Goal: Task Accomplishment & Management: Use online tool/utility

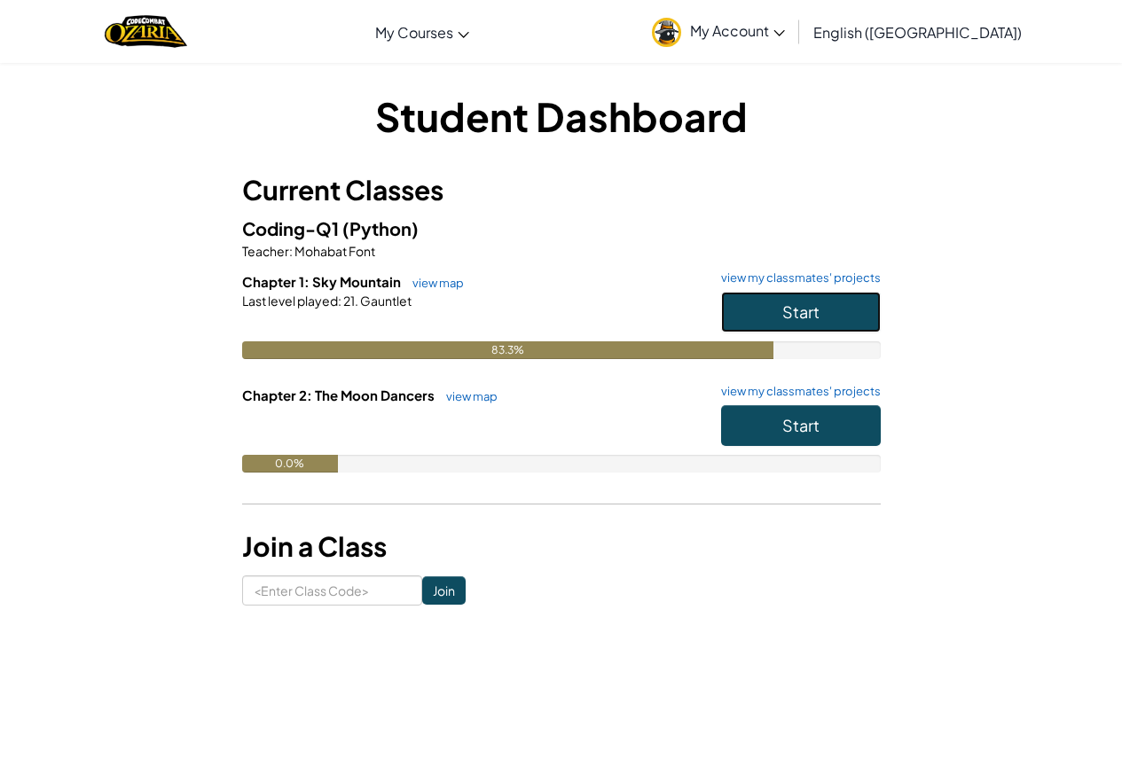
click at [762, 326] on button "Start" at bounding box center [801, 312] width 160 height 41
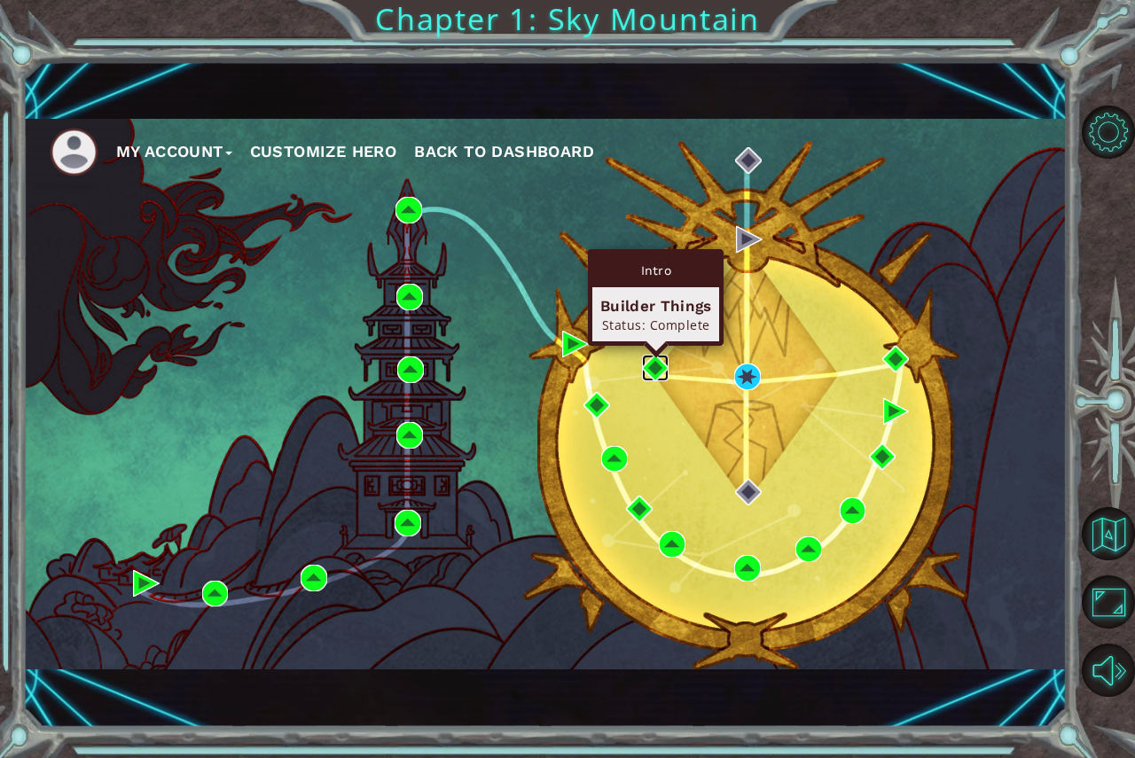
click at [650, 371] on img at bounding box center [655, 368] width 27 height 27
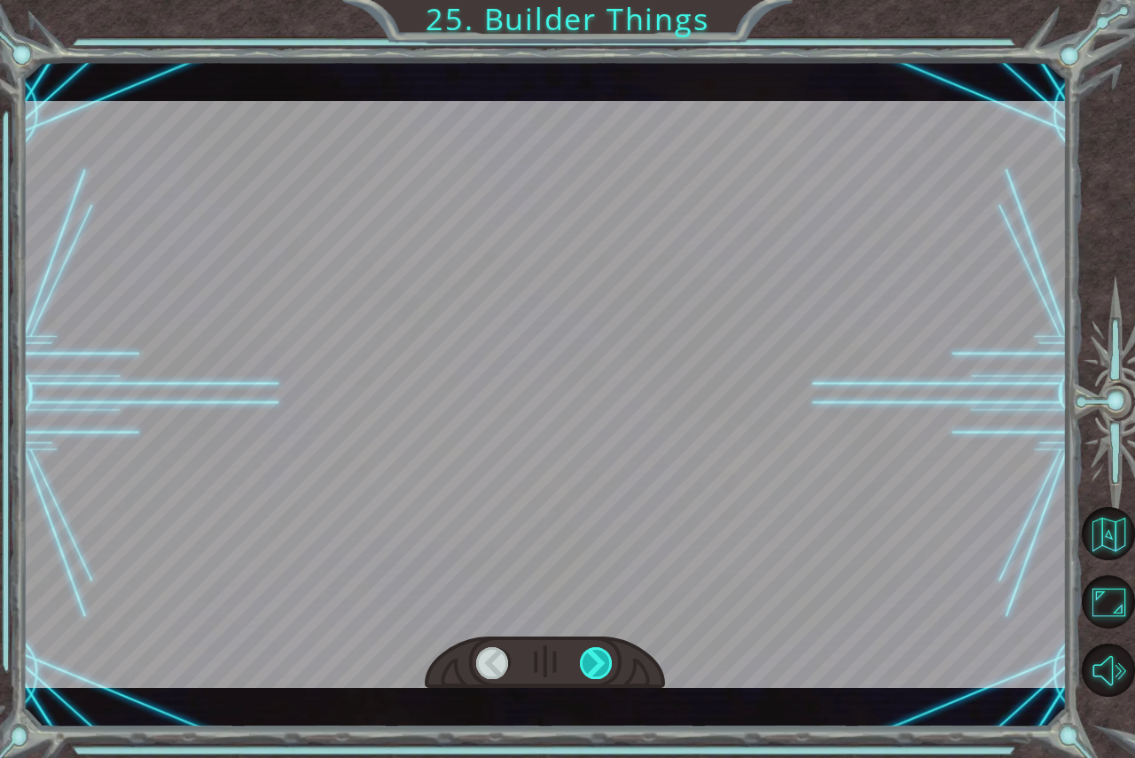
click at [602, 667] on div at bounding box center [597, 663] width 34 height 32
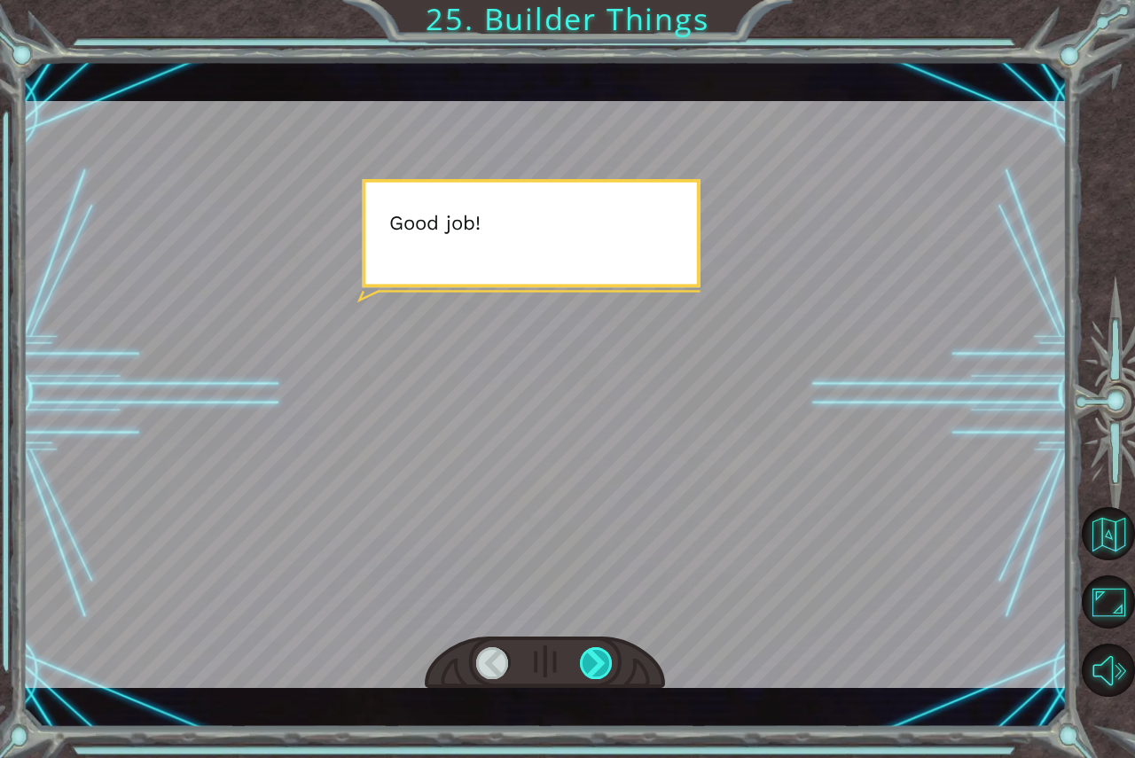
click at [602, 667] on div at bounding box center [597, 663] width 34 height 32
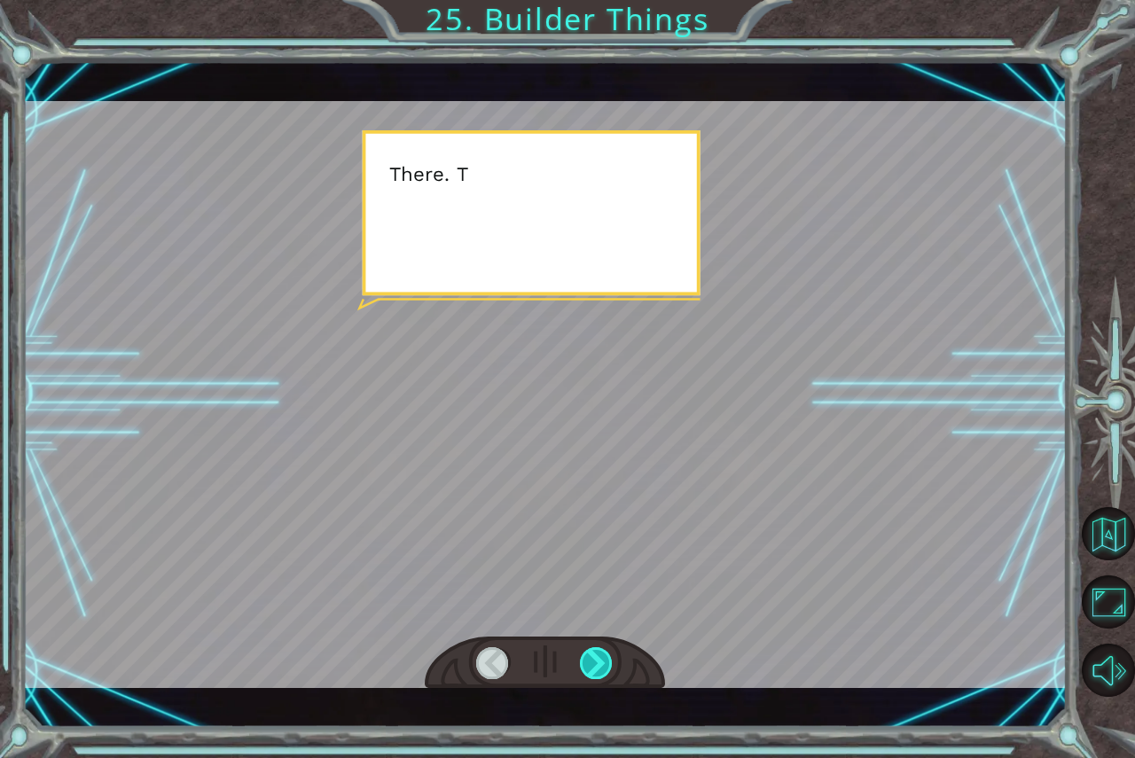
click at [602, 667] on div at bounding box center [597, 663] width 34 height 32
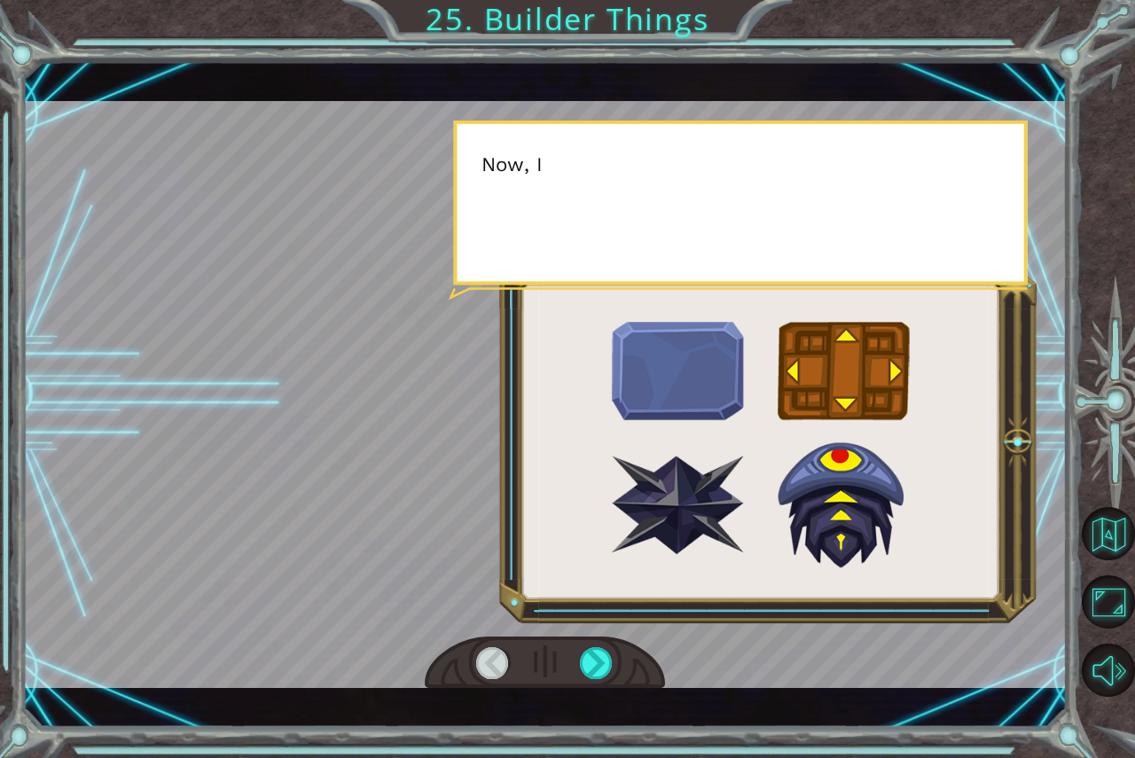
drag, startPoint x: 602, startPoint y: 667, endPoint x: 617, endPoint y: 657, distance: 18.0
click at [614, 659] on div at bounding box center [545, 663] width 240 height 53
click at [603, 672] on div at bounding box center [597, 663] width 34 height 32
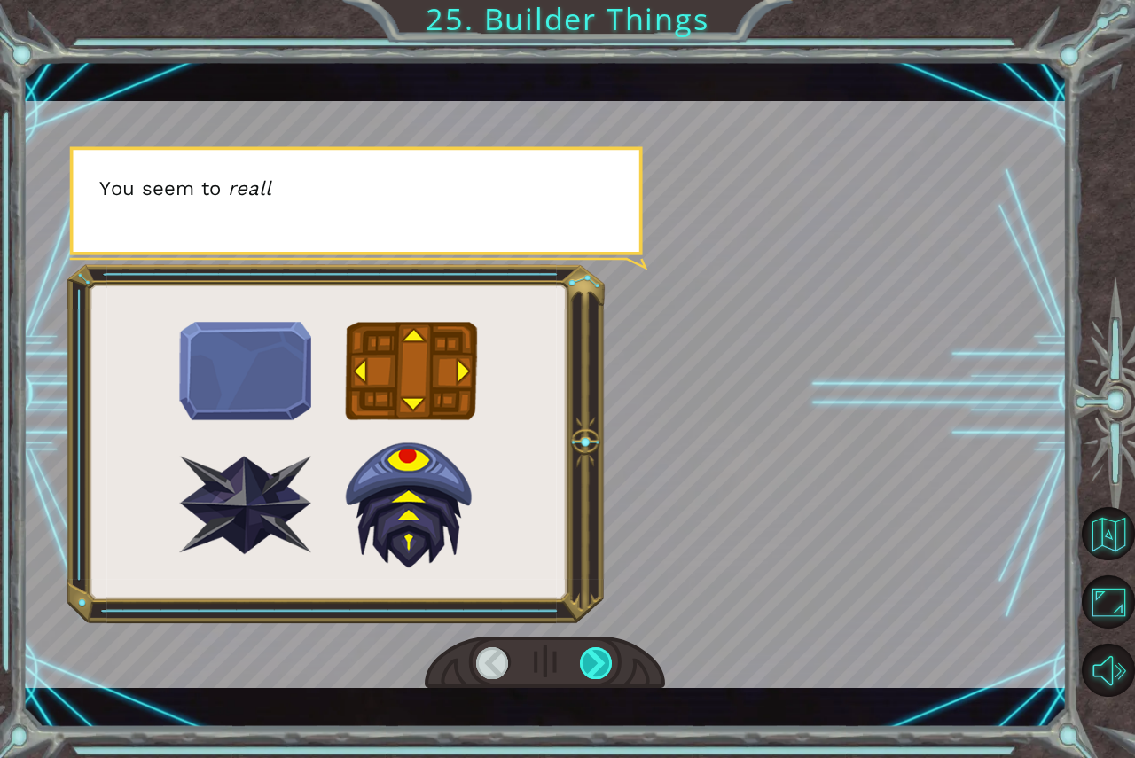
click at [584, 665] on div at bounding box center [597, 663] width 34 height 32
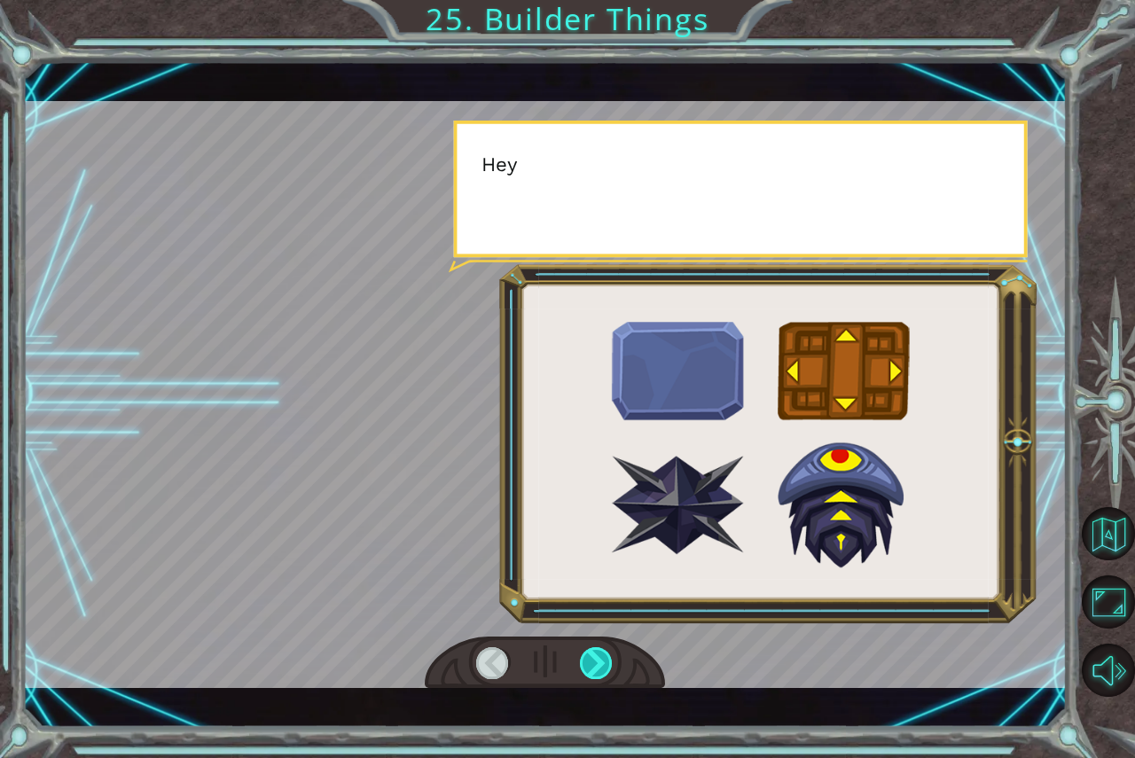
click at [584, 665] on div at bounding box center [597, 663] width 34 height 32
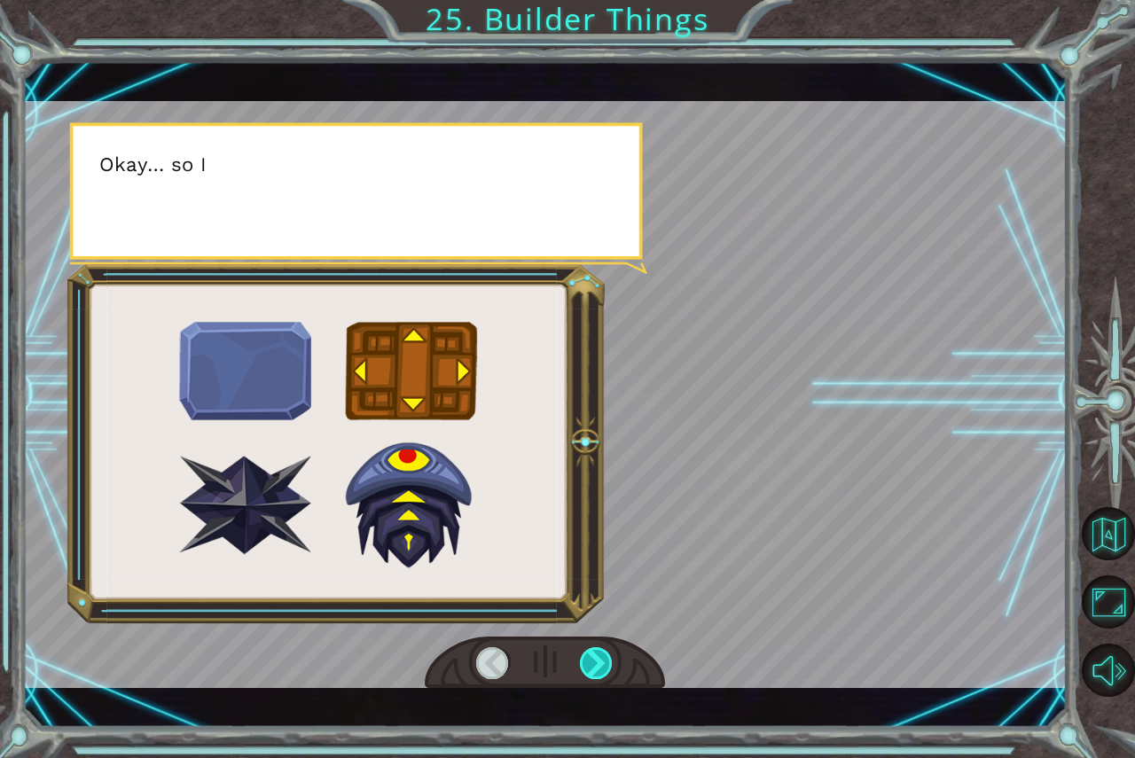
click at [584, 665] on div at bounding box center [597, 663] width 34 height 32
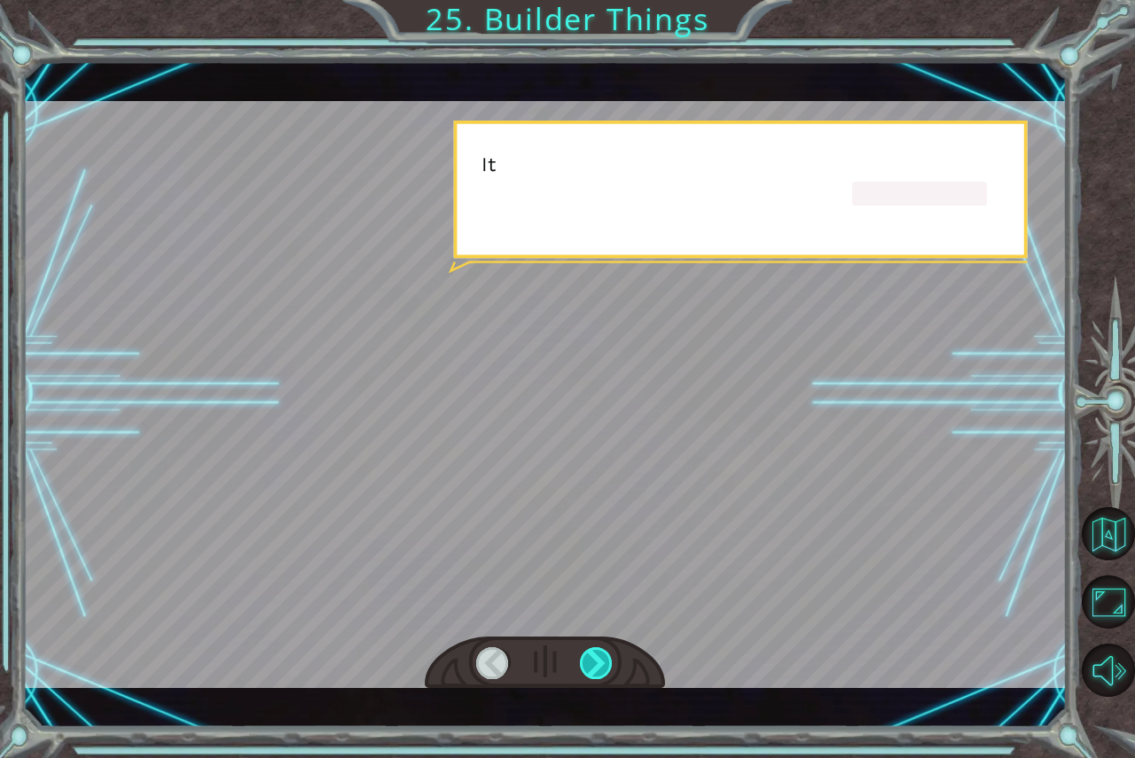
click at [584, 665] on div at bounding box center [597, 663] width 34 height 32
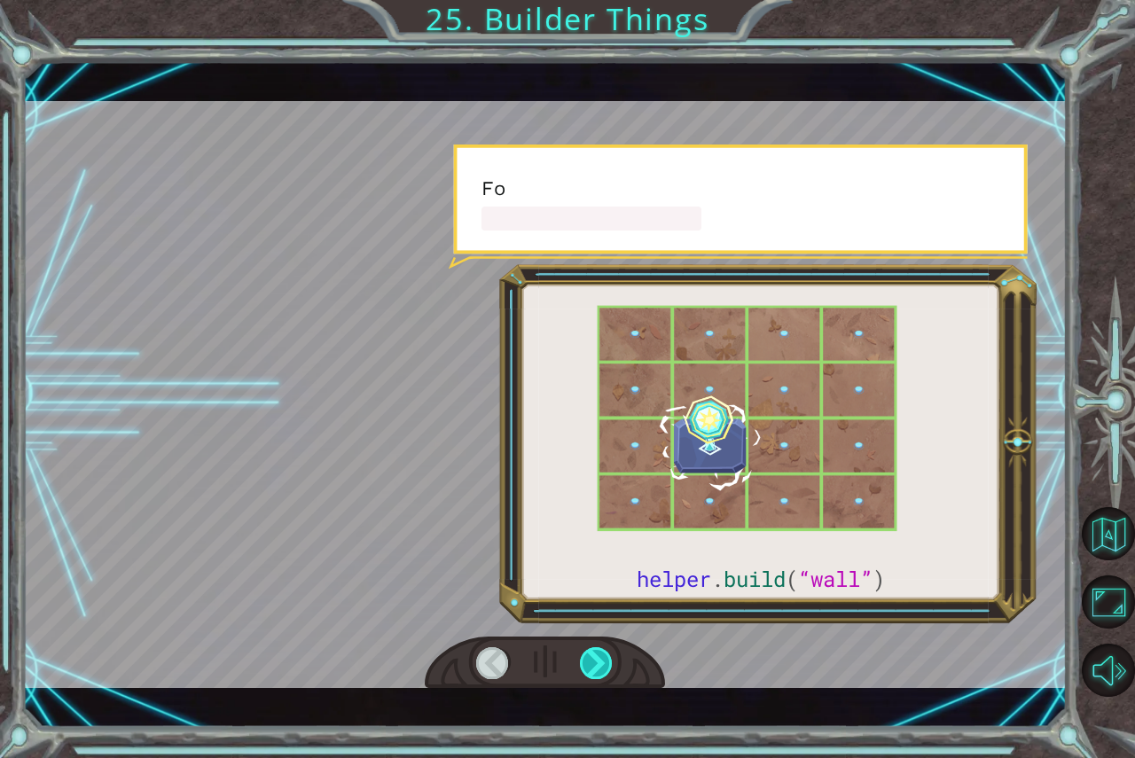
click at [584, 665] on div at bounding box center [597, 663] width 34 height 32
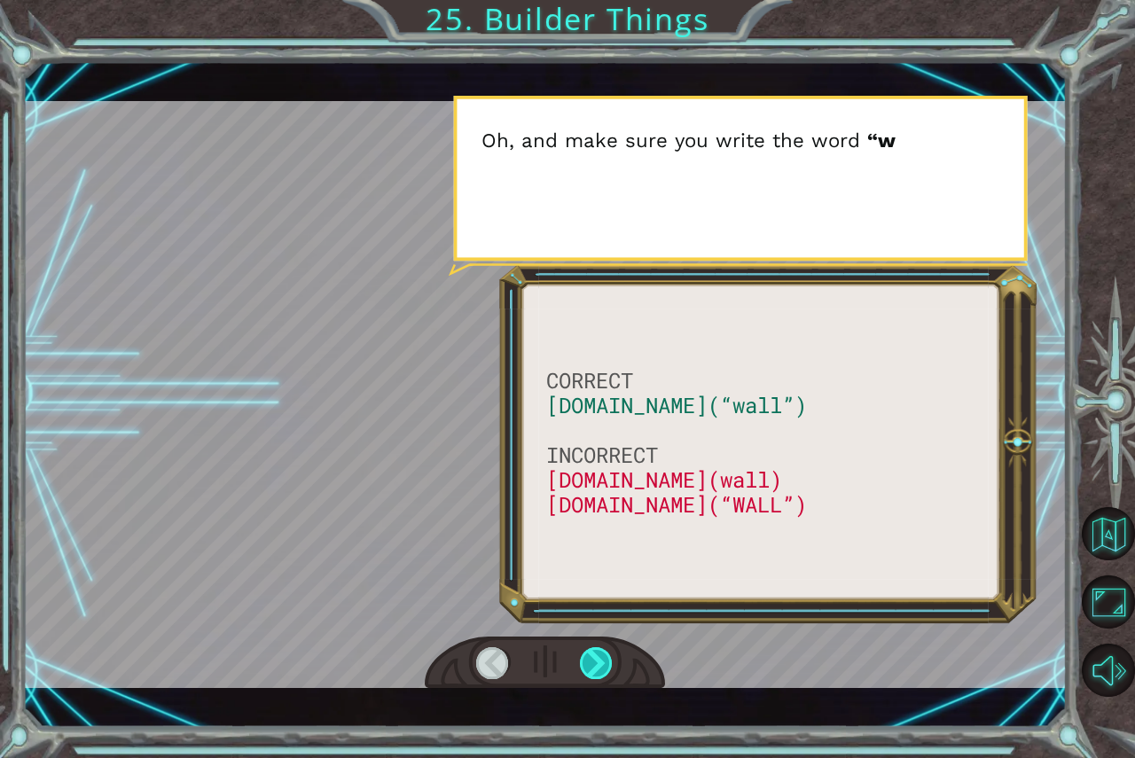
click at [584, 665] on div at bounding box center [597, 663] width 34 height 32
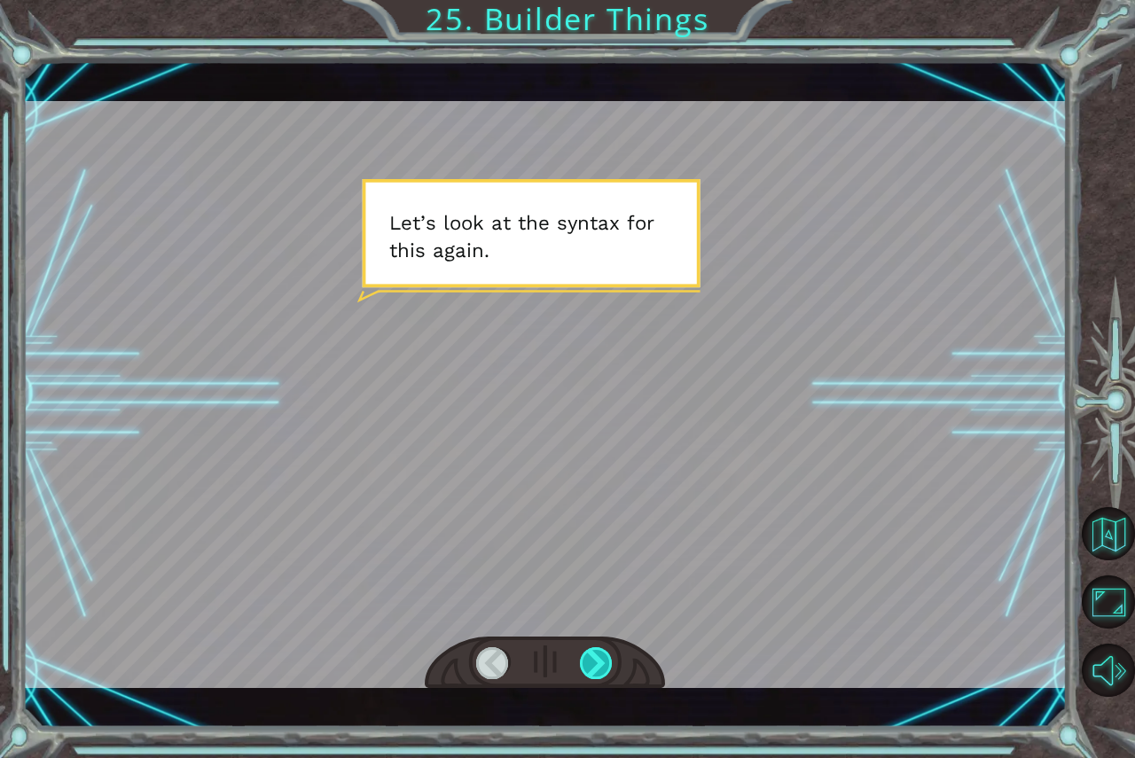
click at [584, 665] on div at bounding box center [597, 663] width 34 height 32
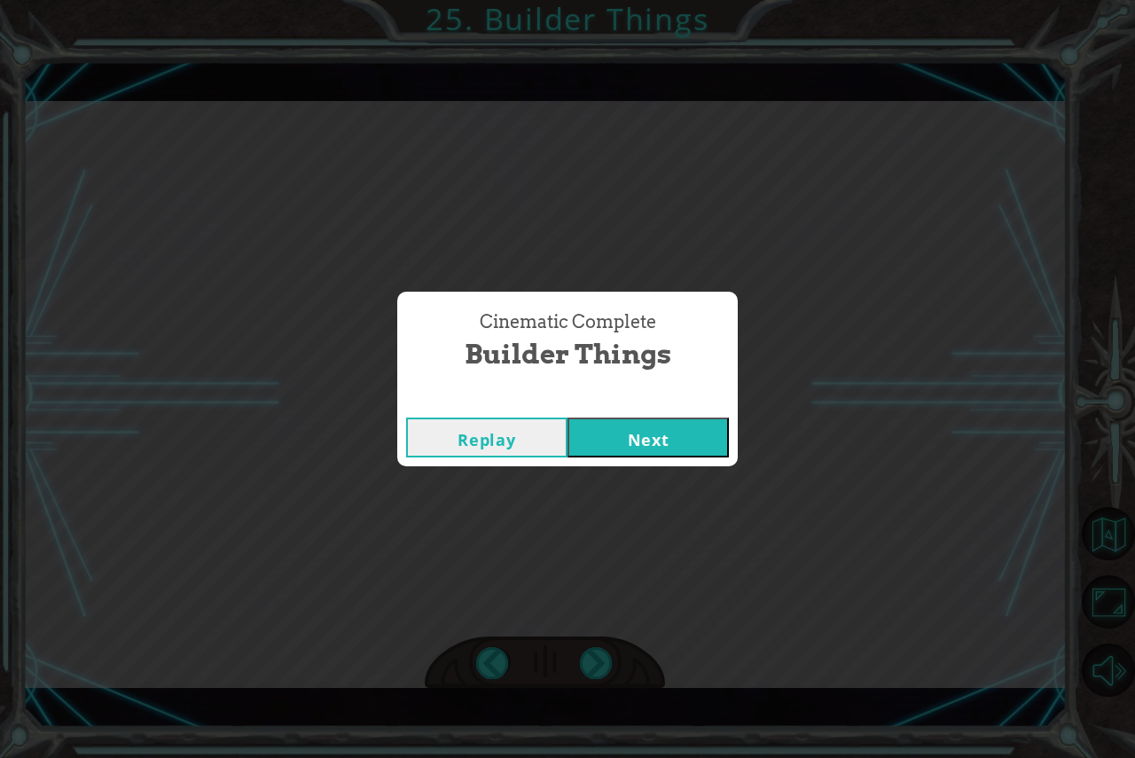
click at [647, 450] on button "Next" at bounding box center [647, 438] width 161 height 40
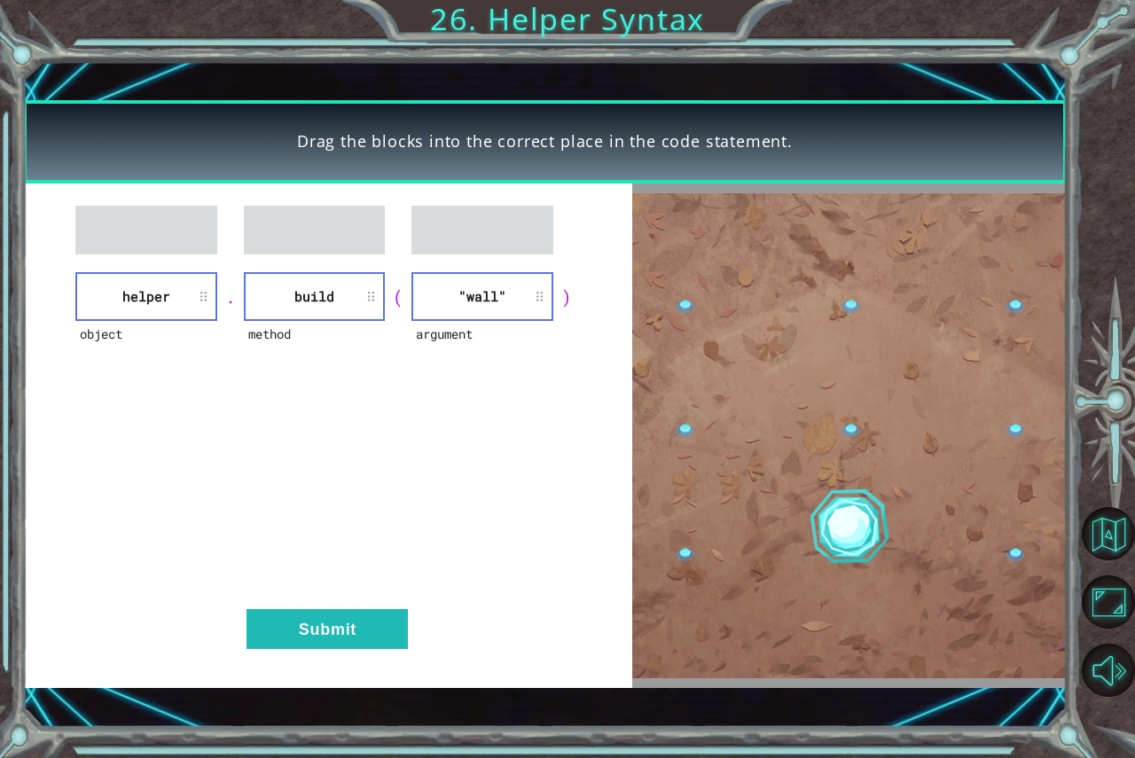
click at [315, 293] on li "build" at bounding box center [314, 296] width 141 height 49
click at [346, 625] on button "Submit" at bounding box center [326, 629] width 161 height 40
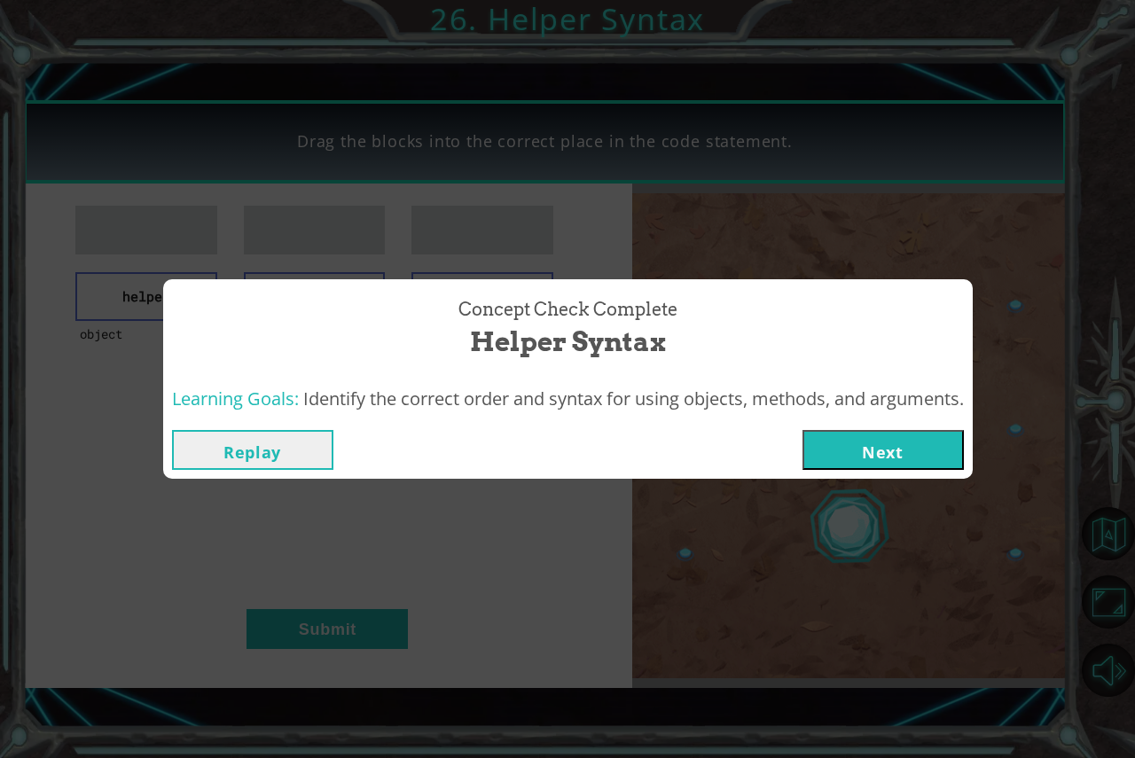
click at [819, 434] on button "Next" at bounding box center [882, 450] width 161 height 40
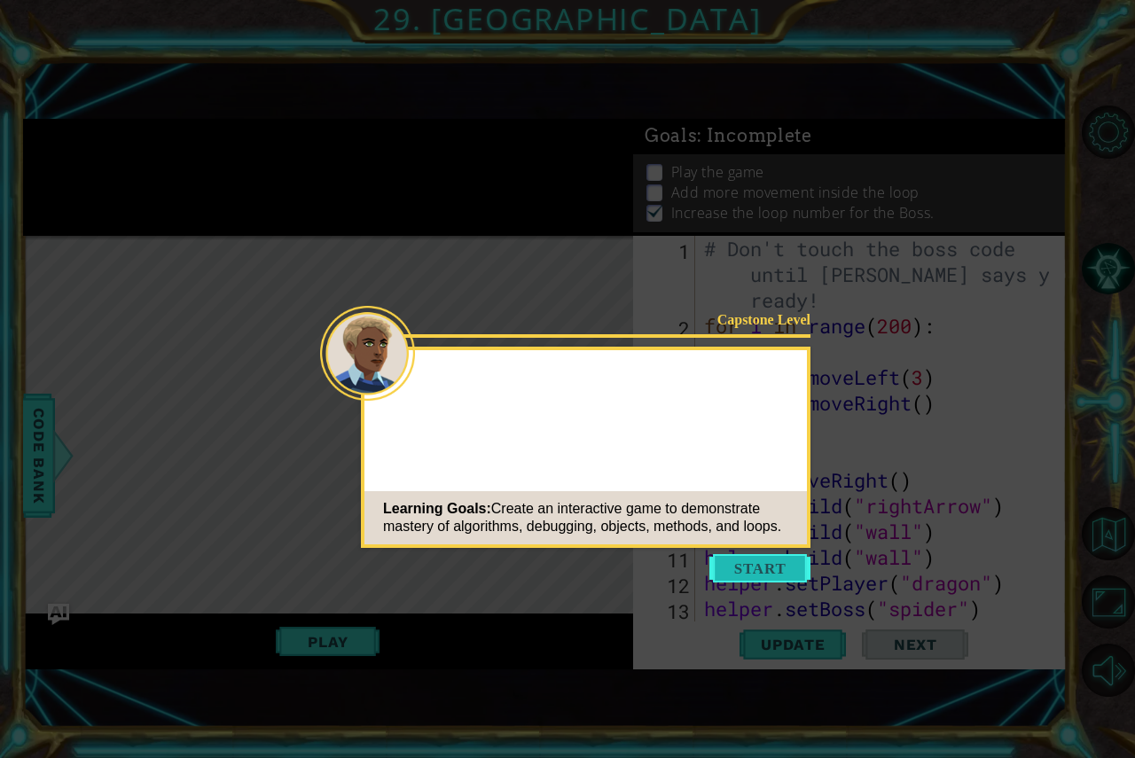
click at [732, 557] on button "Start" at bounding box center [759, 568] width 101 height 28
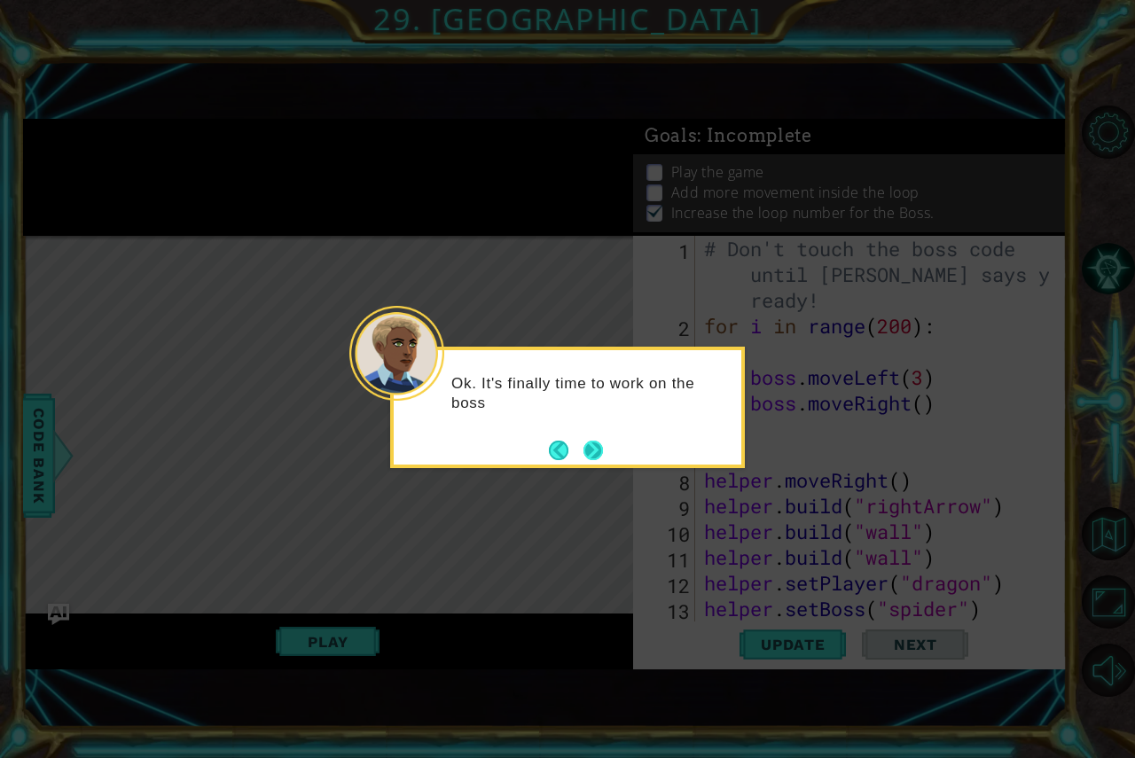
click at [589, 450] on button "Next" at bounding box center [594, 450] width 24 height 24
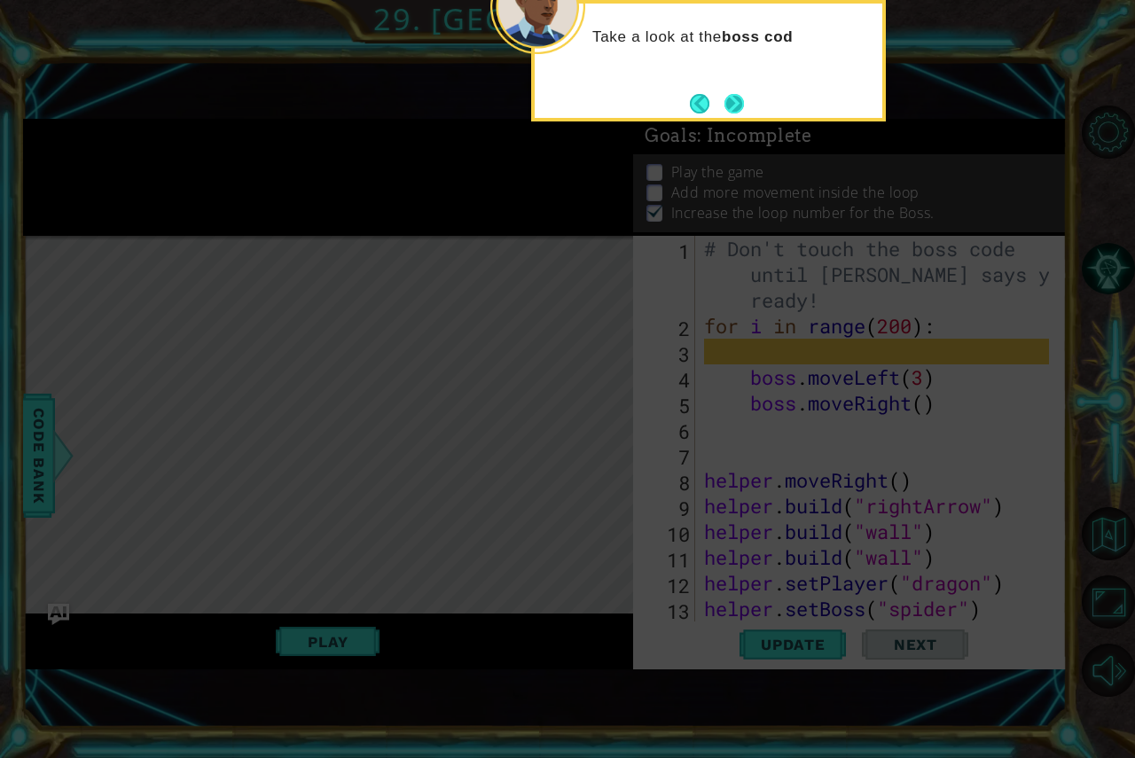
click at [730, 106] on button "Next" at bounding box center [734, 103] width 22 height 22
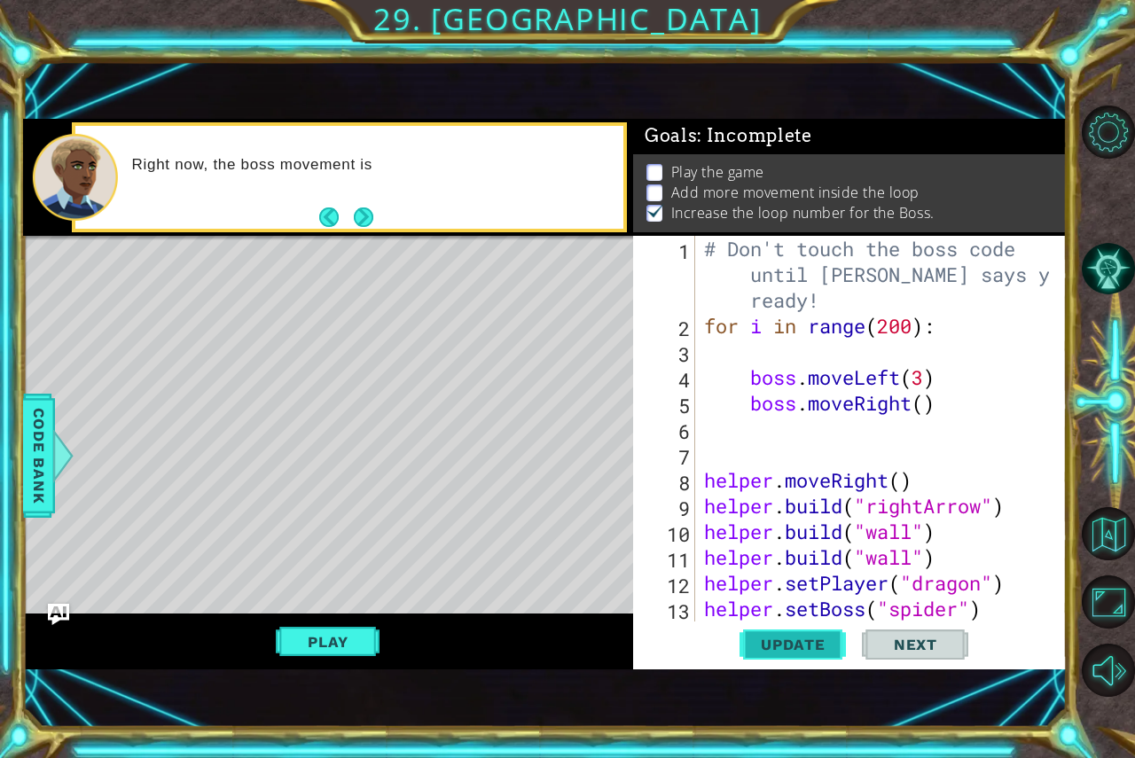
click at [812, 638] on span "Update" at bounding box center [793, 645] width 100 height 18
click at [770, 654] on button "Update" at bounding box center [792, 643] width 106 height 43
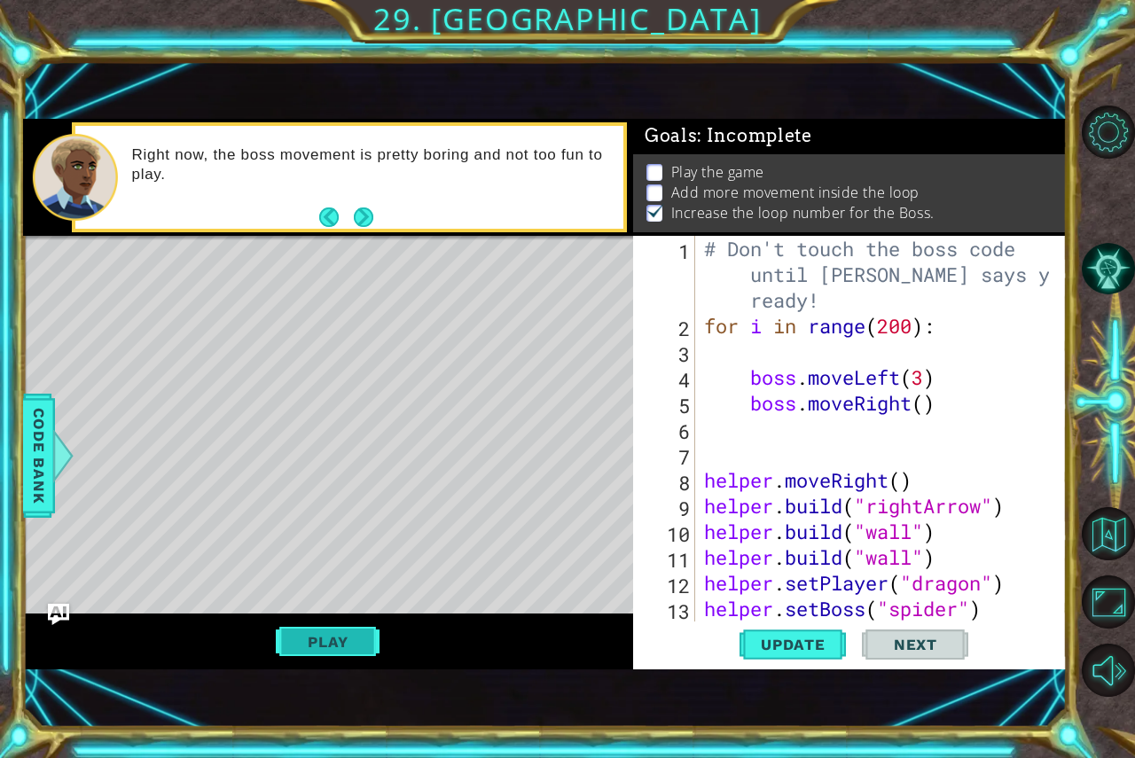
click at [336, 635] on button "Play" at bounding box center [328, 642] width 104 height 34
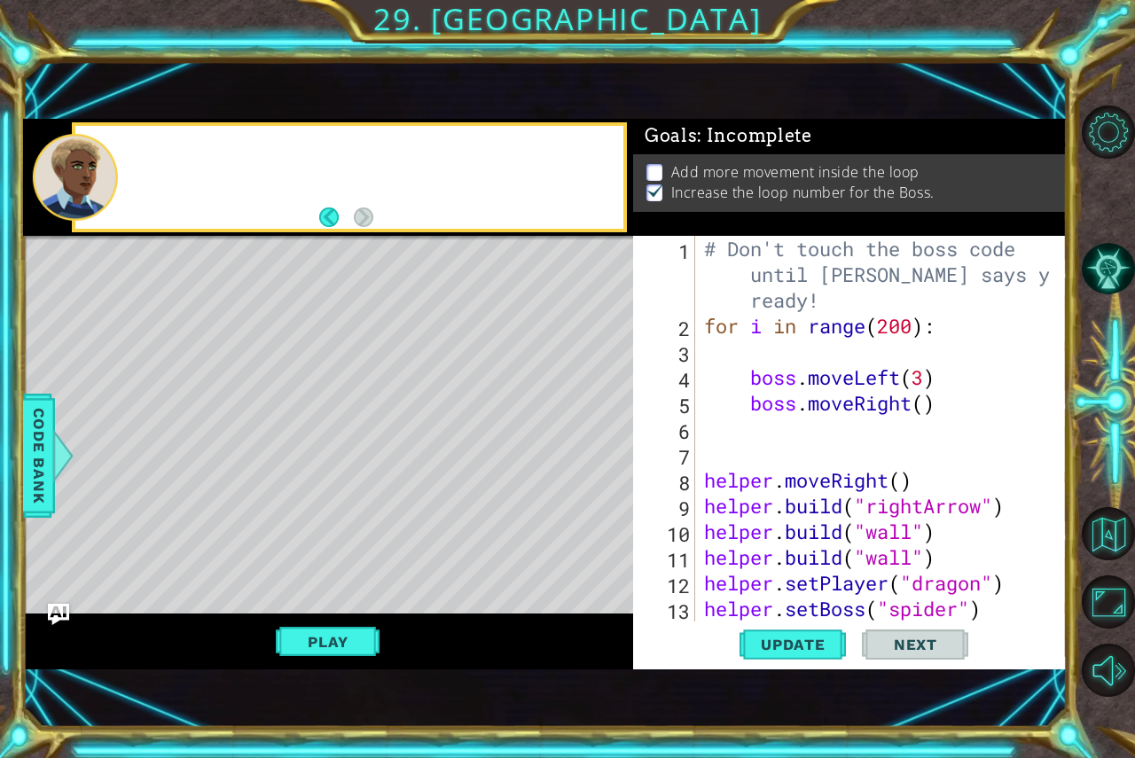
scroll to position [0, 0]
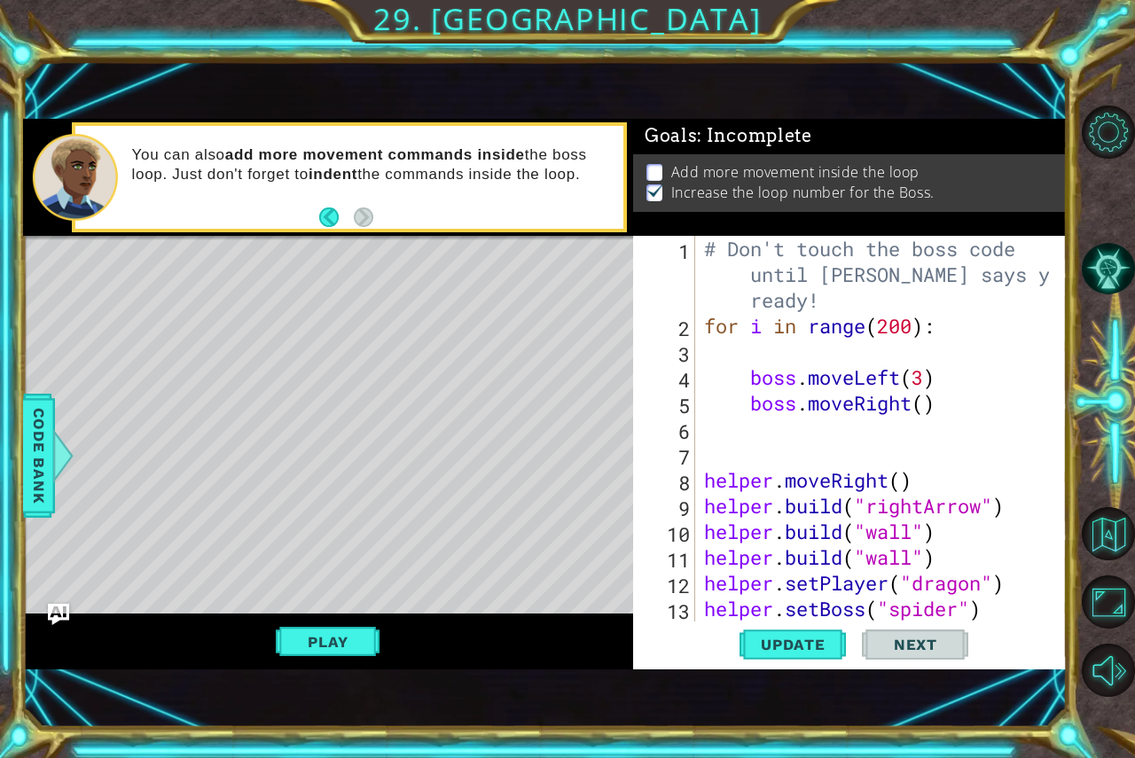
click at [658, 164] on p at bounding box center [654, 172] width 16 height 17
click at [895, 638] on span "Next" at bounding box center [915, 645] width 79 height 18
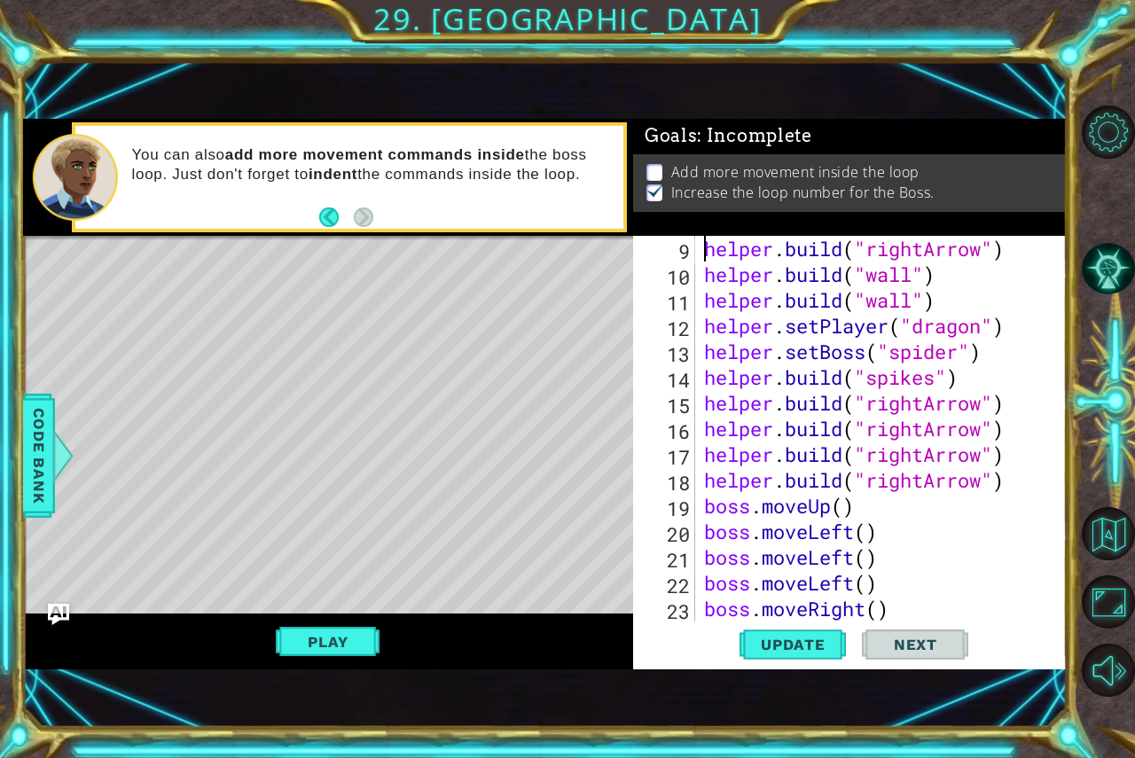
scroll to position [154, 0]
type textarea "helper.moveRight()"
type textarea "boss.moveLeft(3)"
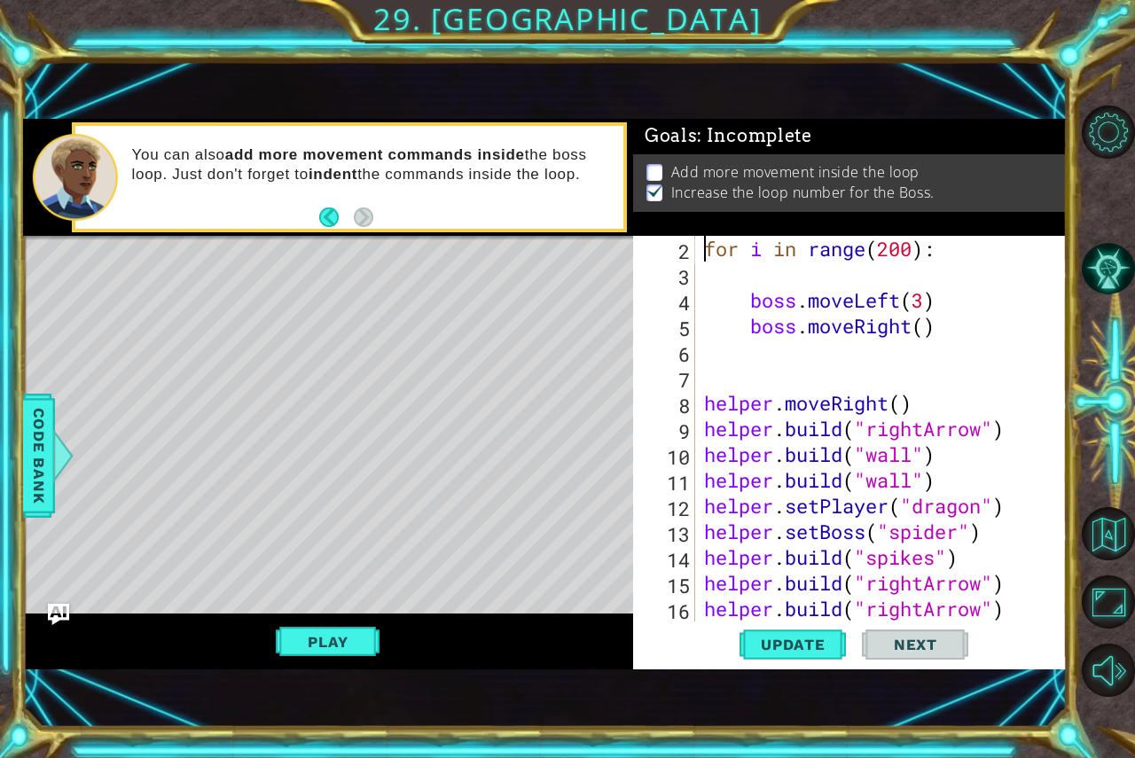
scroll to position [0, 0]
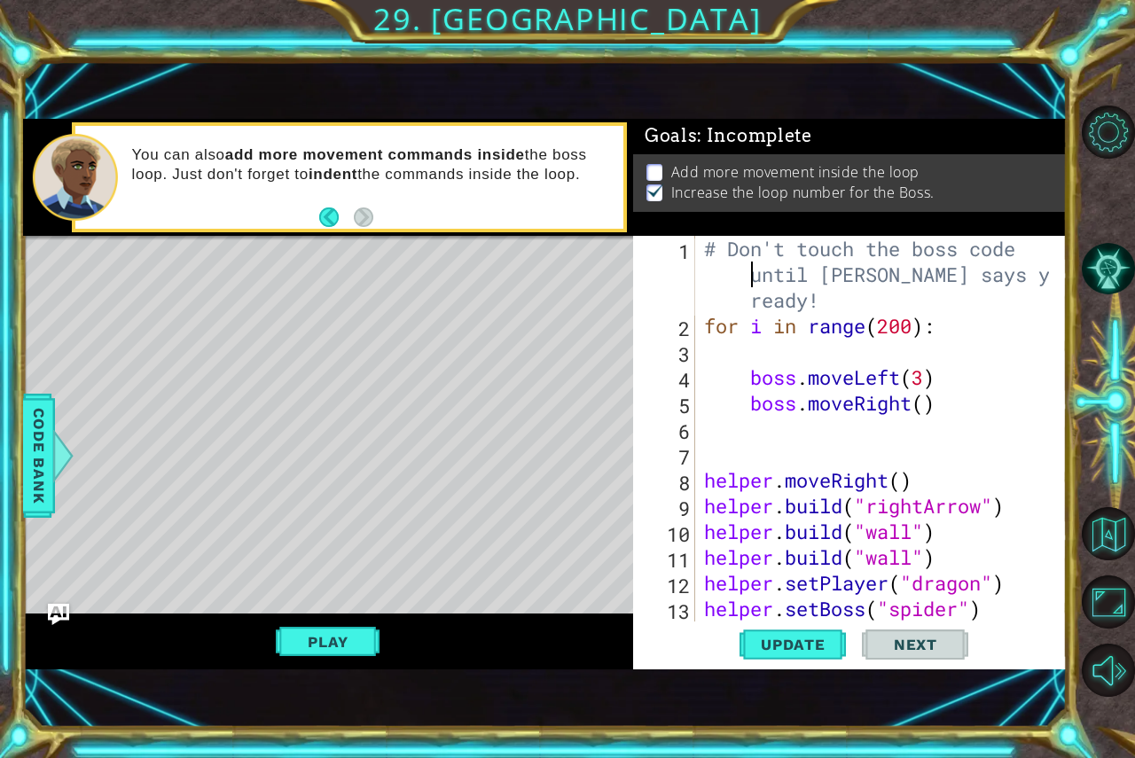
type textarea "for i in range(200):"
type textarea "boss.moveRight()"
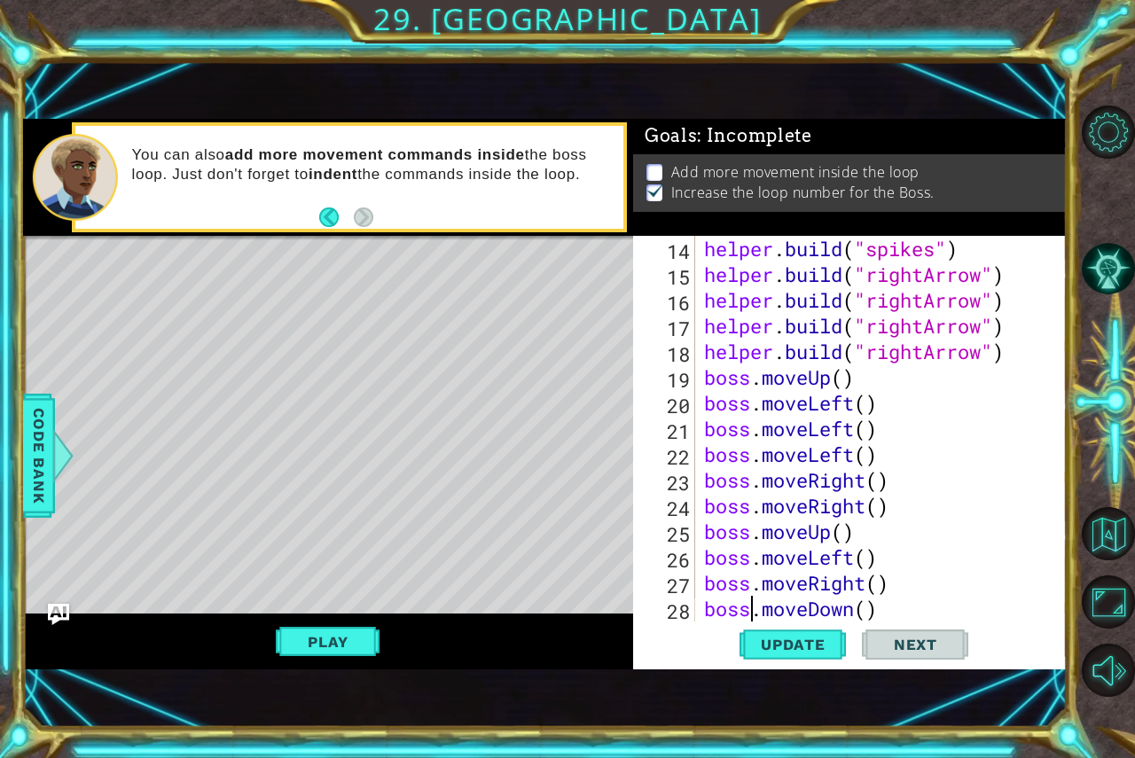
type textarea "helper.setMapSize("large")"
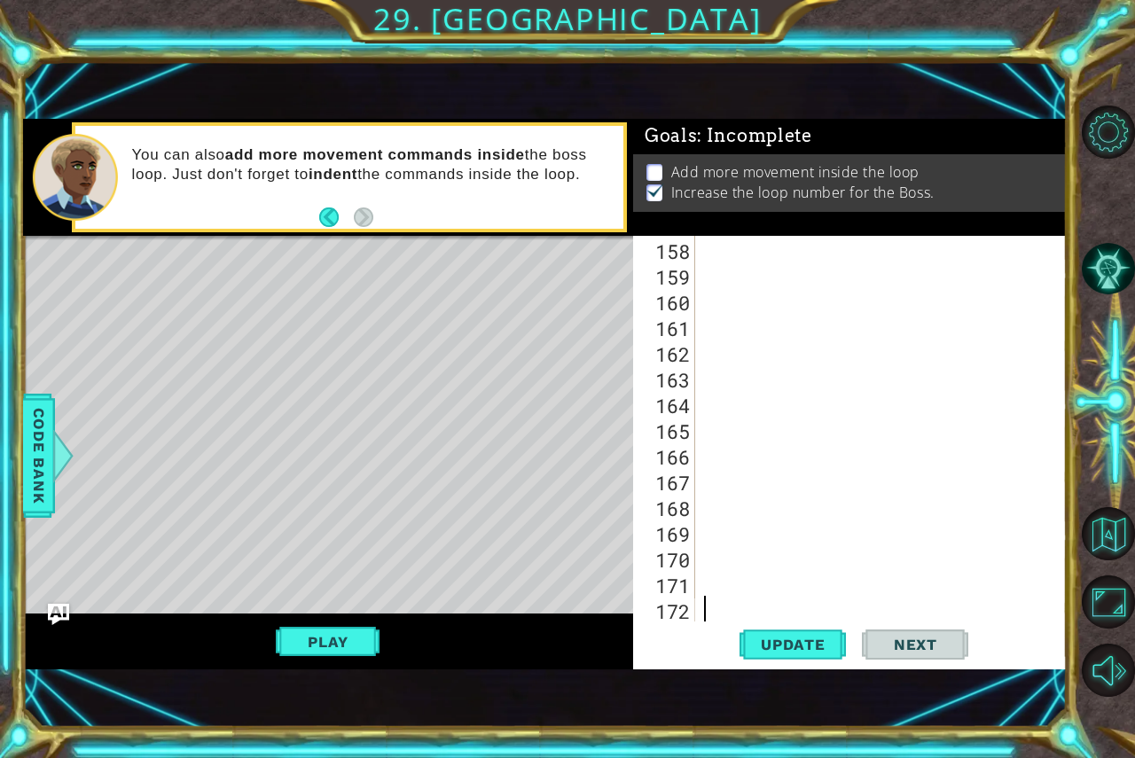
scroll to position [4165, 0]
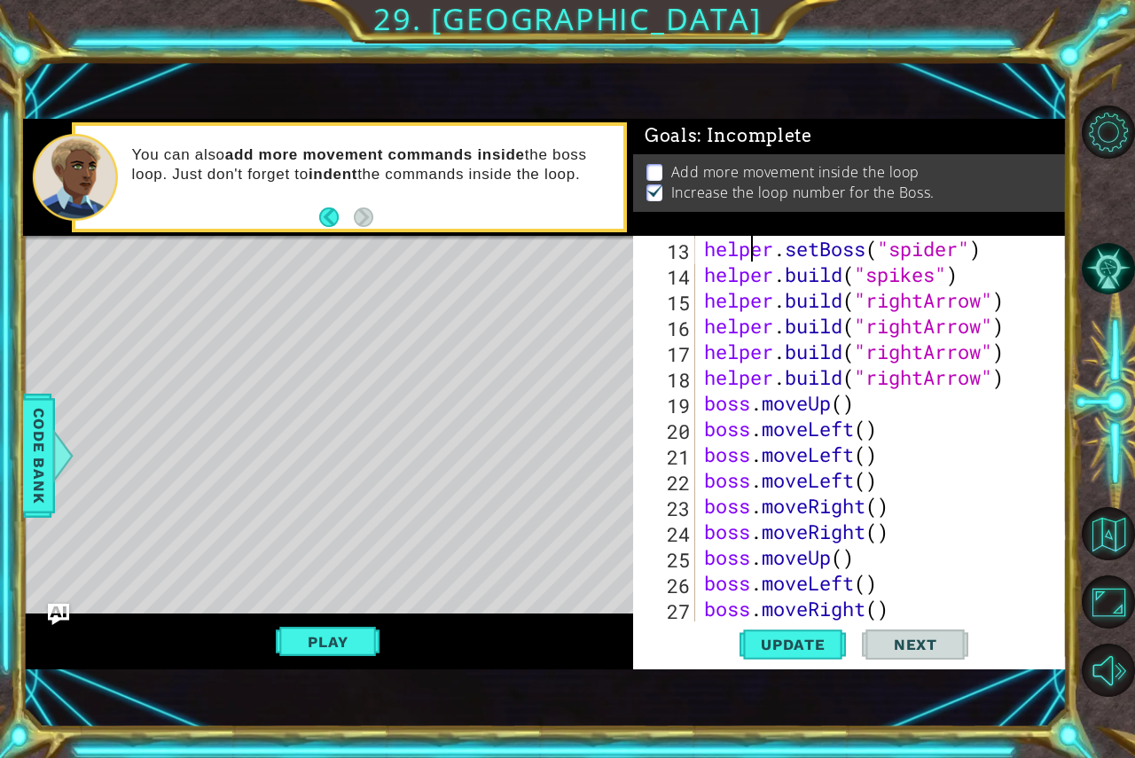
type textarea "helper.moveRight()"
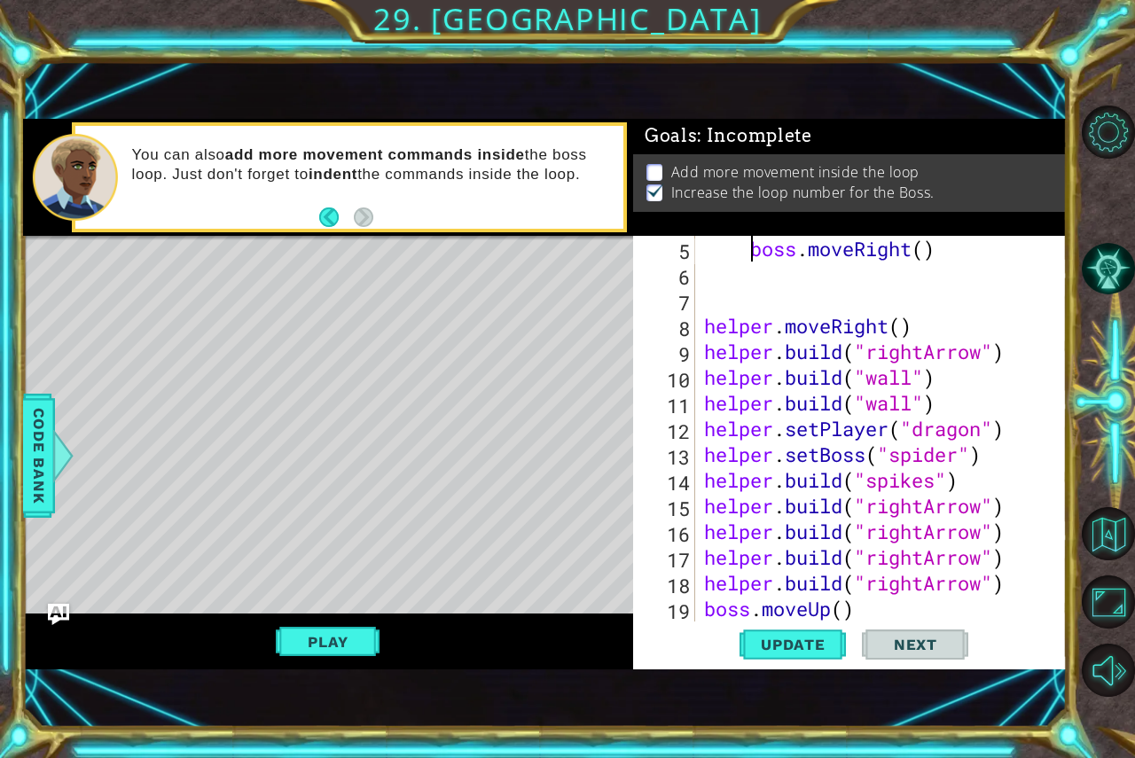
scroll to position [154, 0]
type textarea "boss.moveLeft(3)"
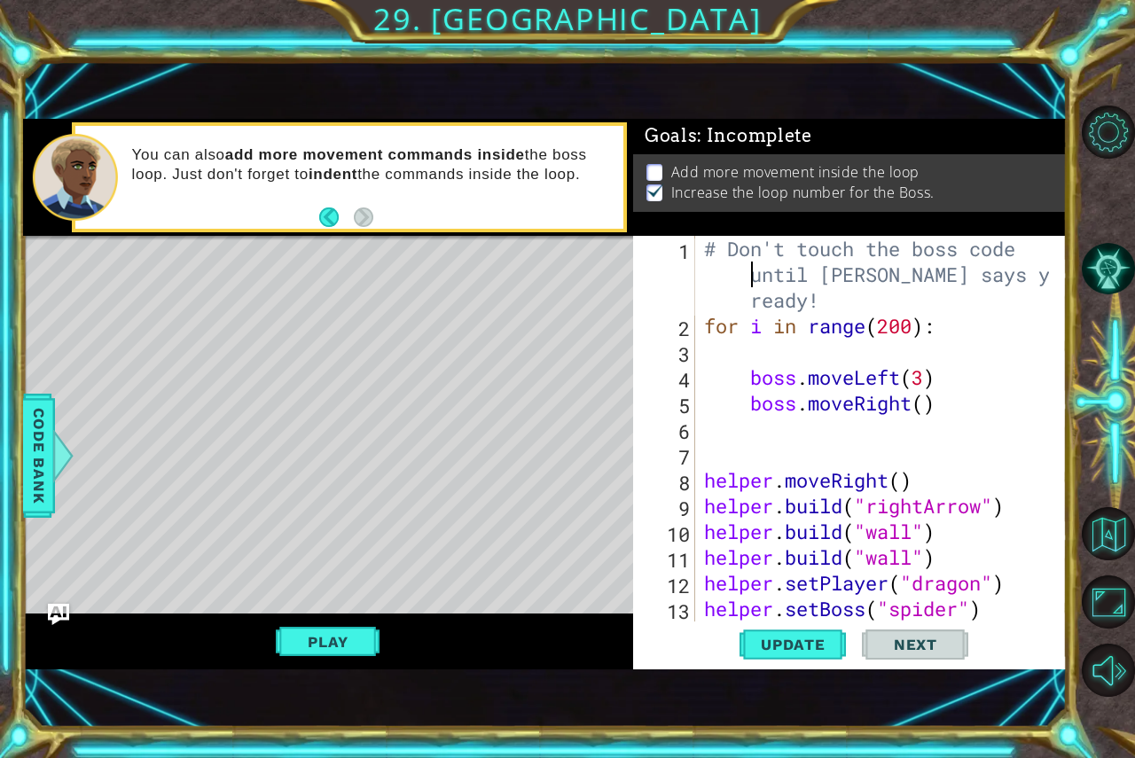
type textarea "for i in range(200):"
type textarea "boss.moveRight()"
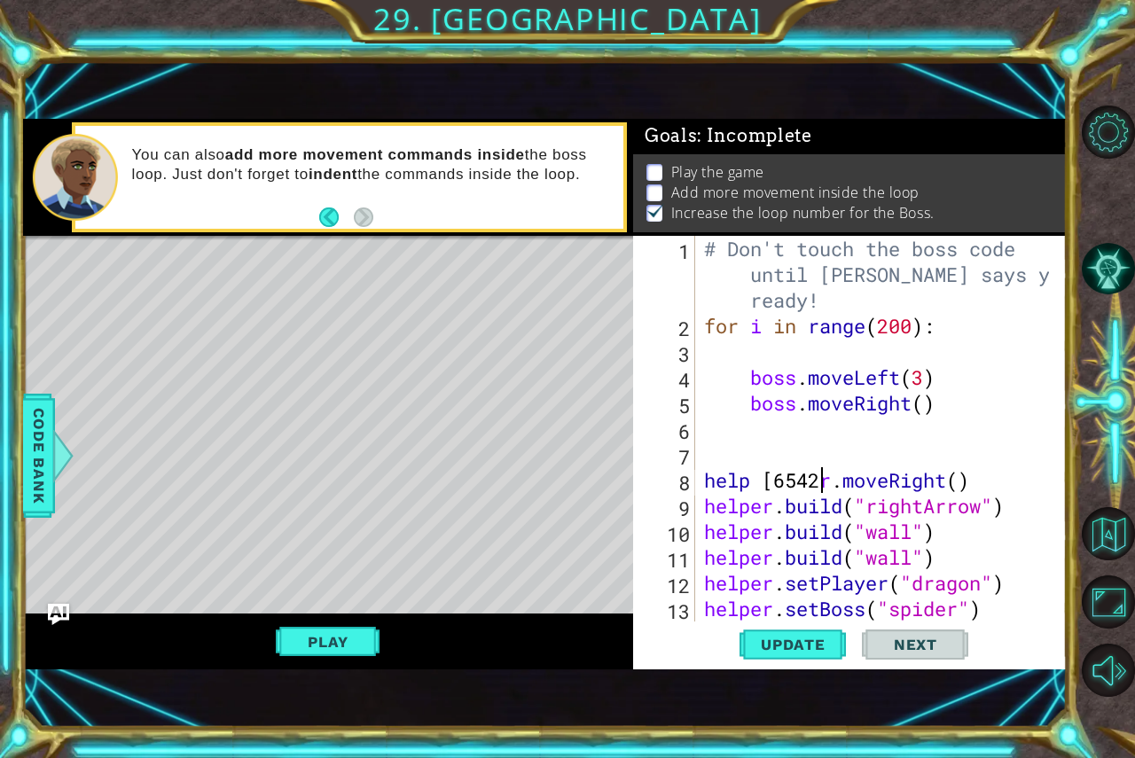
scroll to position [0, 6]
type textarea "help [654213r.moveRight()"
click at [682, 664] on div "Update Next" at bounding box center [854, 643] width 434 height 43
drag, startPoint x: 682, startPoint y: 664, endPoint x: 637, endPoint y: 800, distance: 143.0
